Goal: Use online tool/utility: Utilize a website feature to perform a specific function

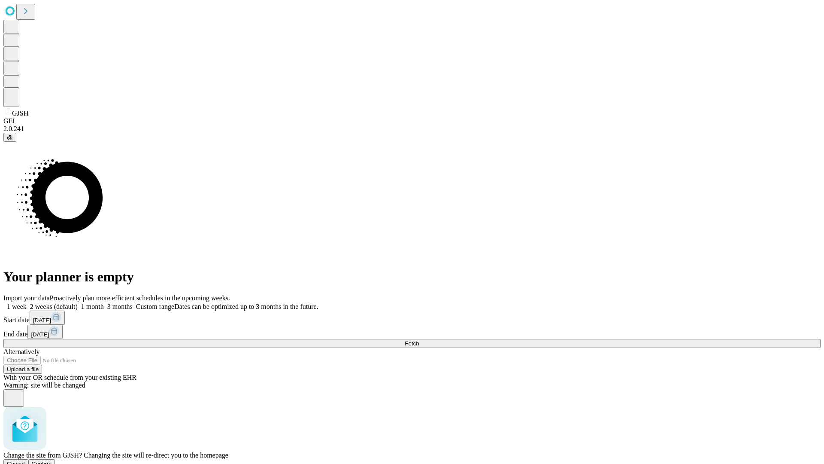
click at [52, 460] on span "Confirm" at bounding box center [42, 463] width 20 height 6
click at [78, 303] on label "2 weeks (default)" at bounding box center [52, 306] width 51 height 7
click at [419, 340] on span "Fetch" at bounding box center [412, 343] width 14 height 6
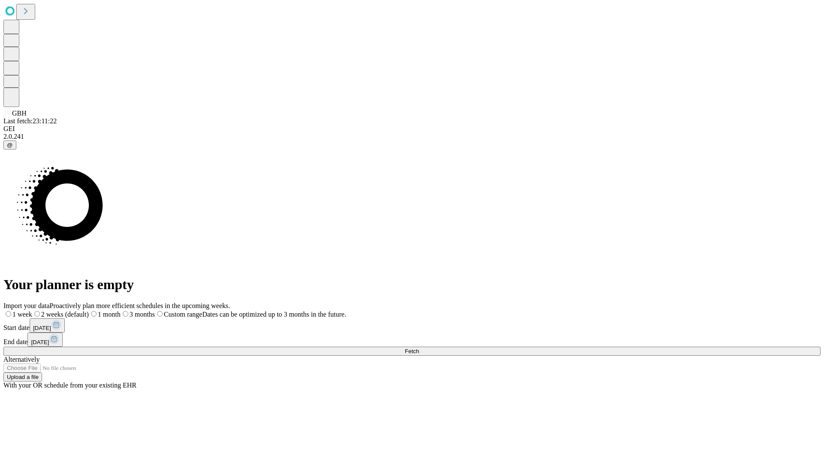
click at [89, 310] on label "2 weeks (default)" at bounding box center [60, 313] width 57 height 7
click at [419, 348] on span "Fetch" at bounding box center [412, 351] width 14 height 6
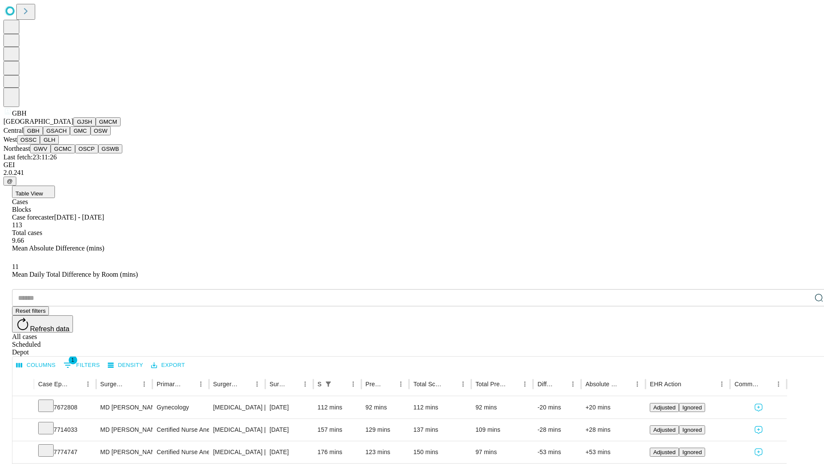
click at [67, 135] on button "GSACH" at bounding box center [56, 130] width 27 height 9
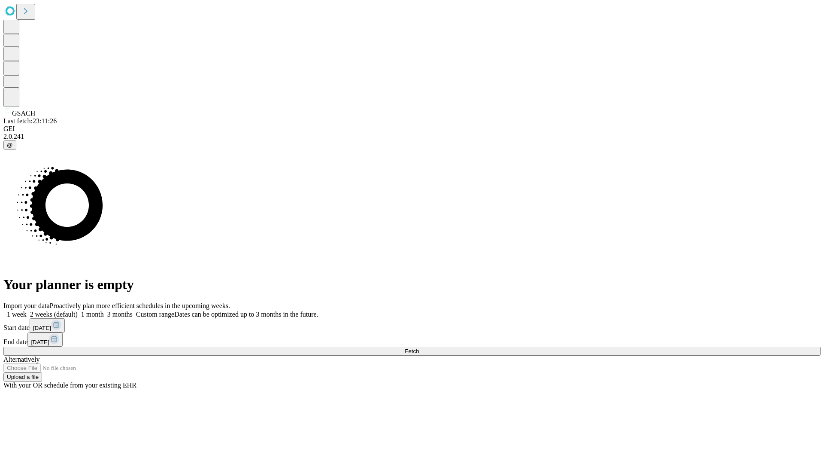
click at [419, 348] on span "Fetch" at bounding box center [412, 351] width 14 height 6
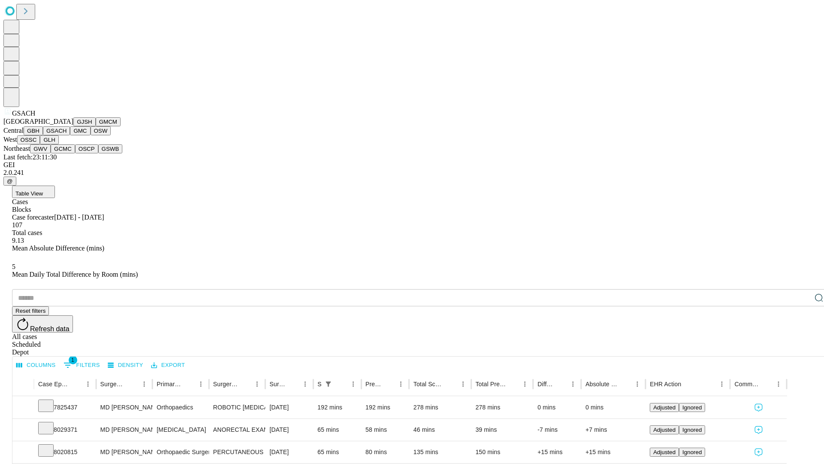
click at [70, 135] on button "GMC" at bounding box center [80, 130] width 20 height 9
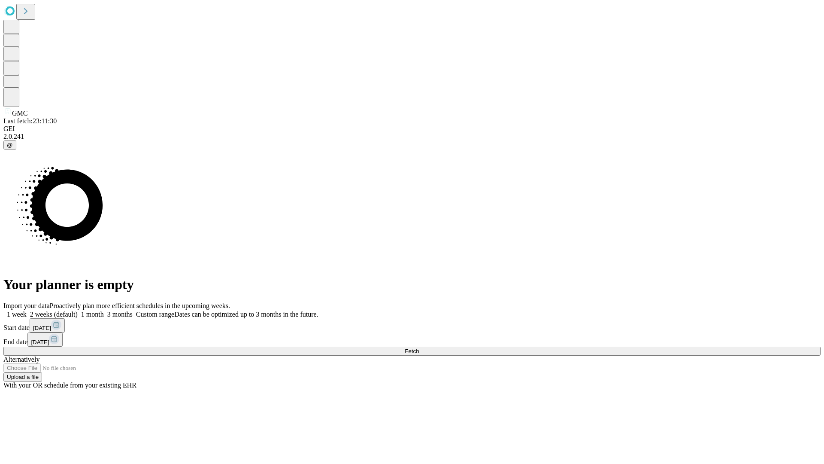
click at [419, 348] on span "Fetch" at bounding box center [412, 351] width 14 height 6
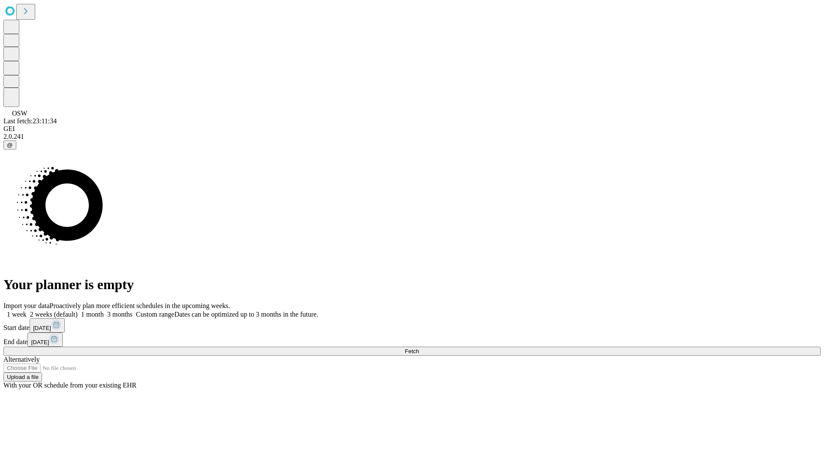
click at [78, 310] on label "2 weeks (default)" at bounding box center [52, 313] width 51 height 7
click at [419, 348] on span "Fetch" at bounding box center [412, 351] width 14 height 6
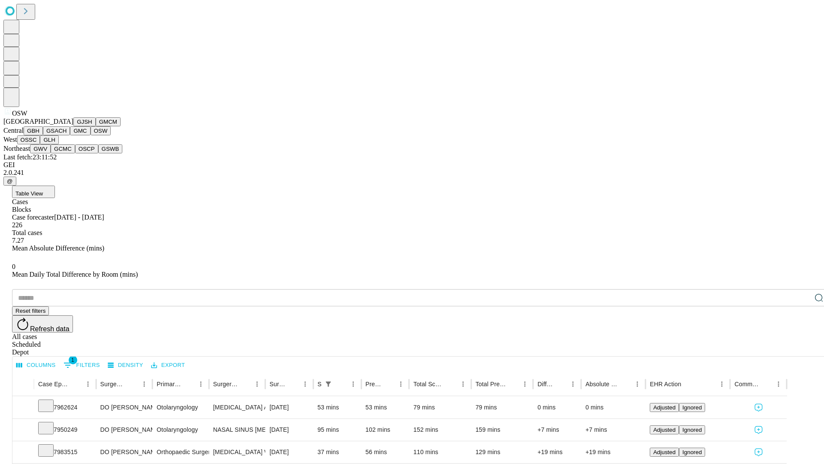
click at [40, 144] on button "OSSC" at bounding box center [28, 139] width 23 height 9
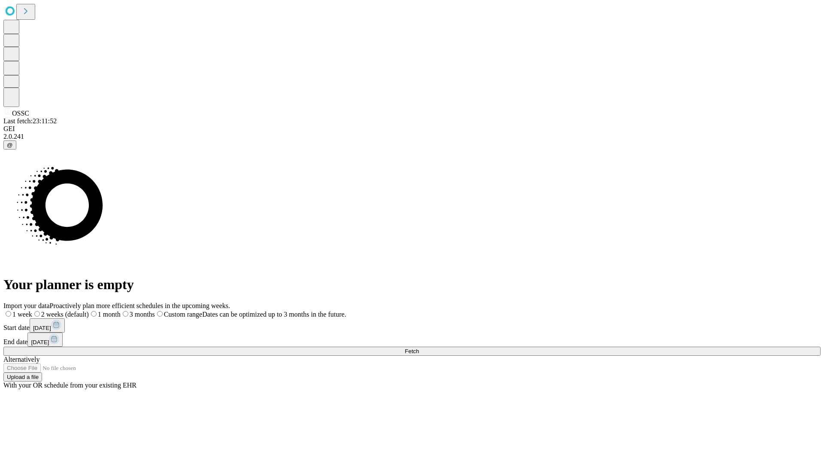
click at [89, 310] on label "2 weeks (default)" at bounding box center [60, 313] width 57 height 7
click at [419, 348] on span "Fetch" at bounding box center [412, 351] width 14 height 6
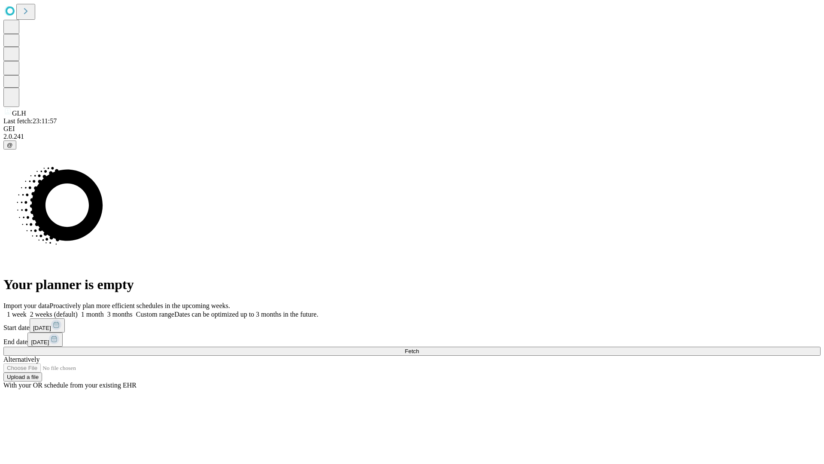
click at [78, 310] on label "2 weeks (default)" at bounding box center [52, 313] width 51 height 7
click at [419, 348] on span "Fetch" at bounding box center [412, 351] width 14 height 6
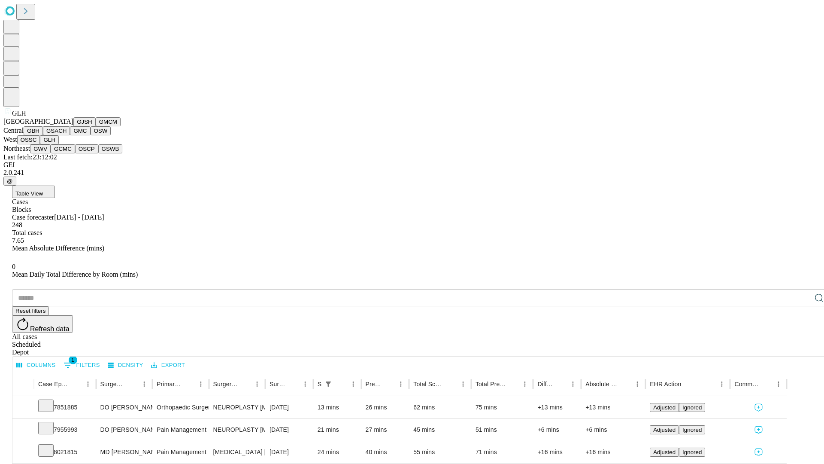
click at [51, 153] on button "GWV" at bounding box center [40, 148] width 21 height 9
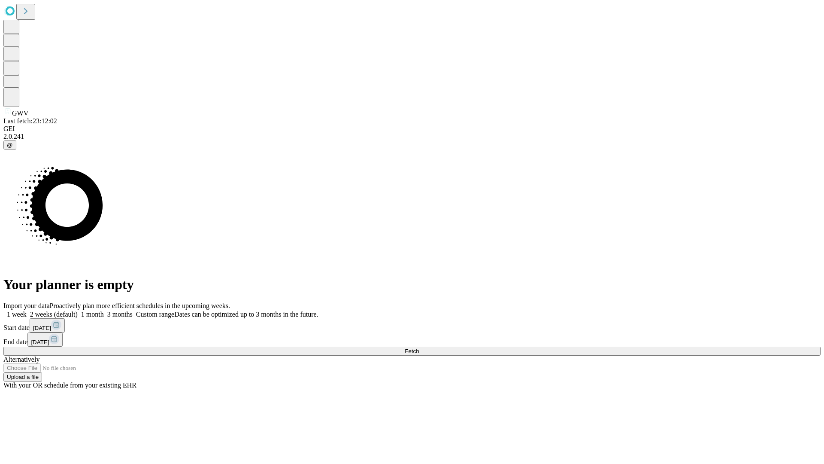
click at [78, 310] on label "2 weeks (default)" at bounding box center [52, 313] width 51 height 7
click at [419, 348] on span "Fetch" at bounding box center [412, 351] width 14 height 6
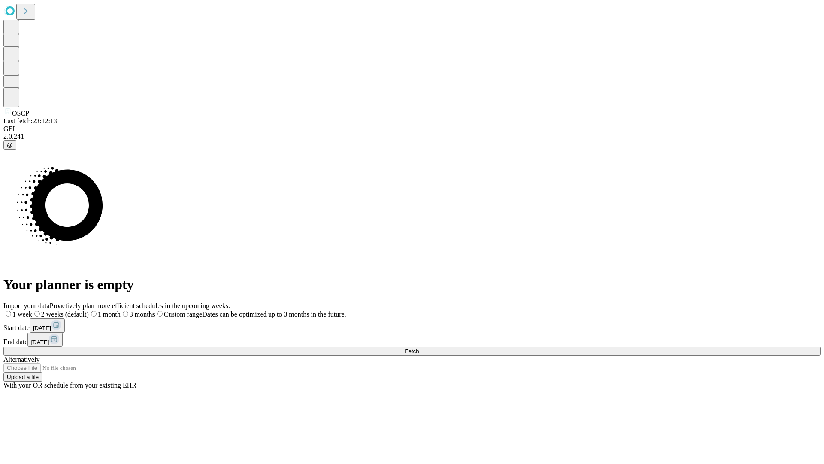
click at [419, 348] on span "Fetch" at bounding box center [412, 351] width 14 height 6
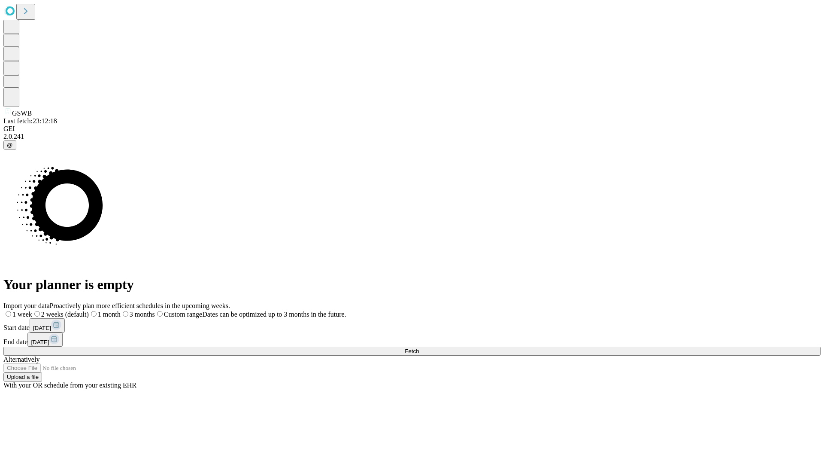
click at [419, 348] on span "Fetch" at bounding box center [412, 351] width 14 height 6
